Goal: Transaction & Acquisition: Book appointment/travel/reservation

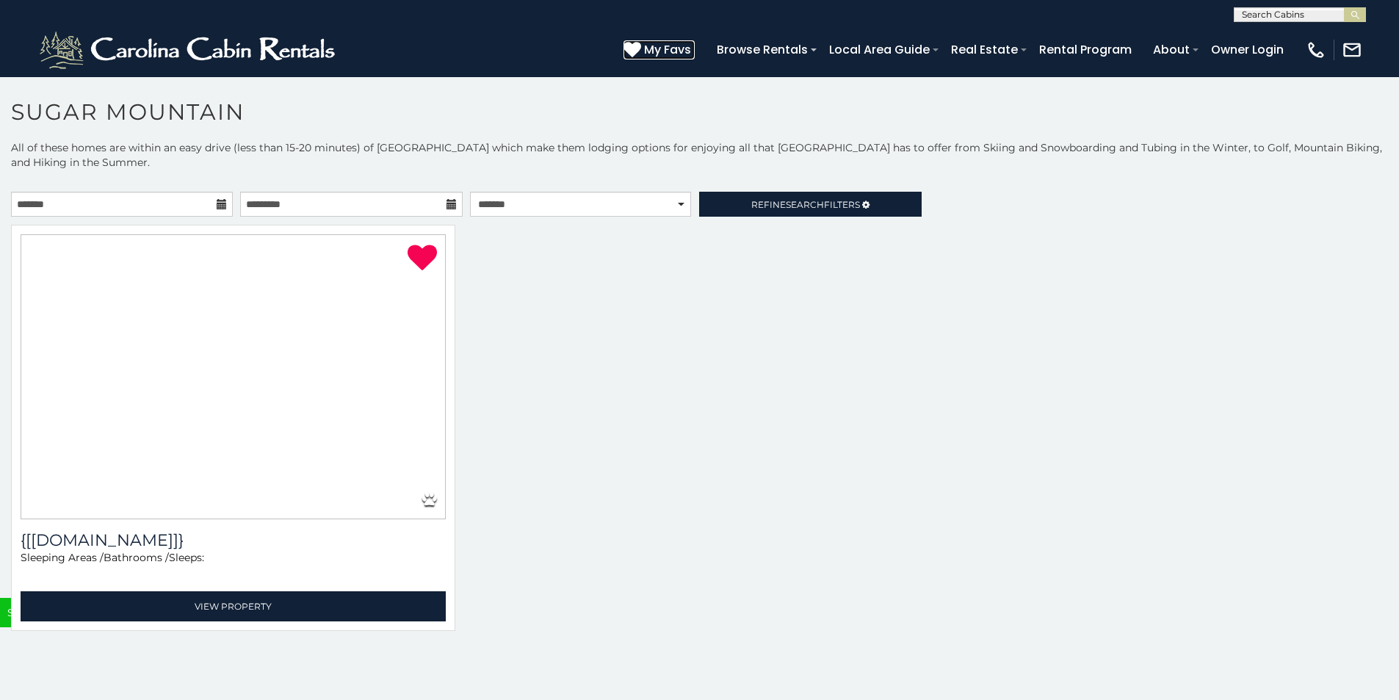
click at [641, 44] on icon at bounding box center [633, 49] width 18 height 18
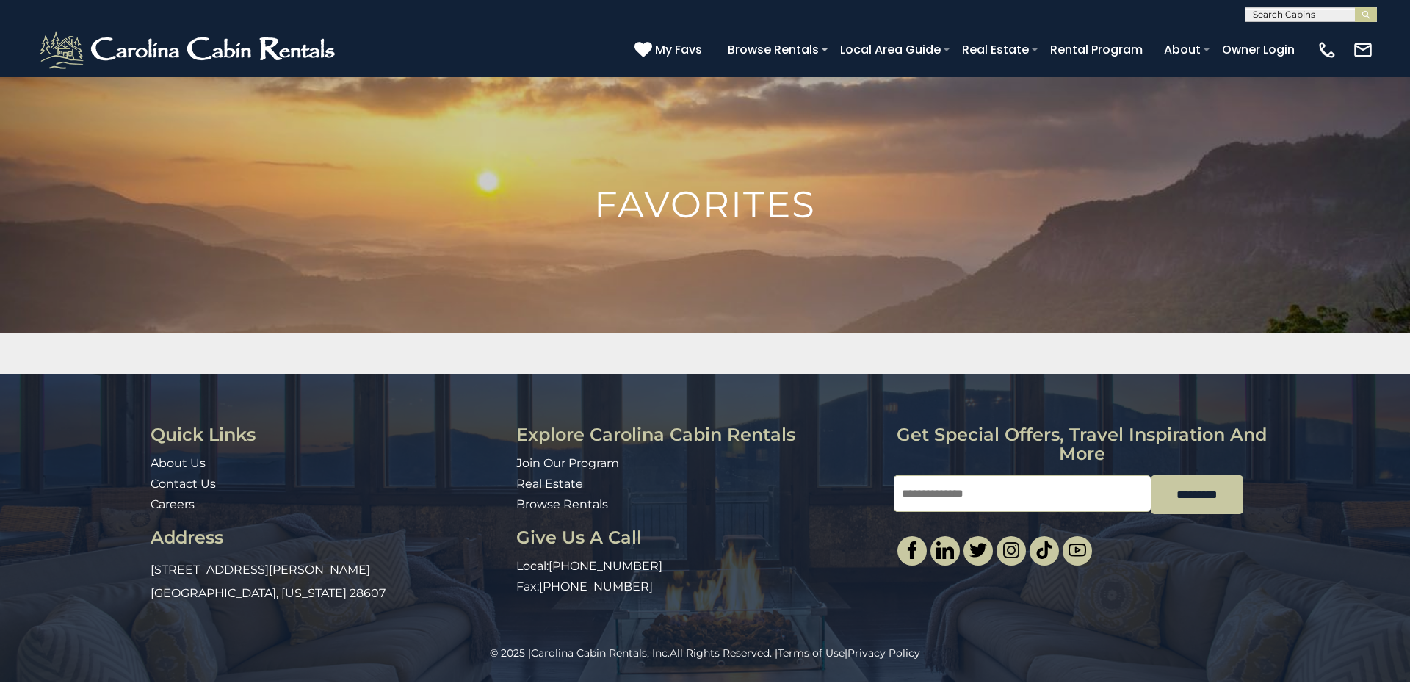
click at [1410, 444] on div "Quick Links About Us Contact Us Careers Address [STREET_ADDRESS][PERSON_NAME][U…" at bounding box center [705, 510] width 1410 height 272
click at [1361, 10] on img "submit" at bounding box center [1366, 15] width 11 height 11
